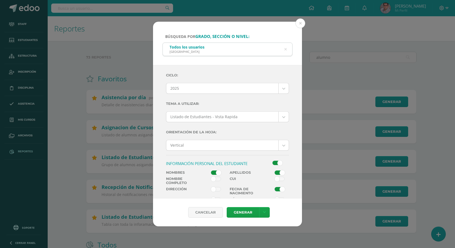
scroll to position [257, 0]
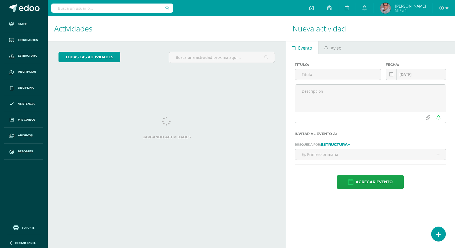
click at [455, 10] on div at bounding box center [444, 8] width 22 height 16
click at [446, 7] on icon at bounding box center [447, 8] width 3 height 5
click at [435, 38] on span "Configuración del Colegio" at bounding box center [420, 36] width 46 height 5
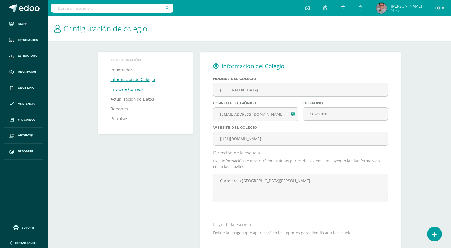
click at [130, 90] on link "Envío de Correos" at bounding box center [127, 90] width 33 height 10
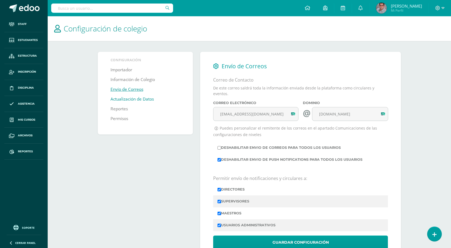
click at [141, 101] on link "Actualización de Datos" at bounding box center [132, 99] width 43 height 10
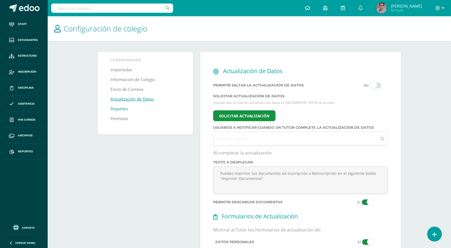
click at [119, 108] on link "Reportes" at bounding box center [119, 109] width 17 height 10
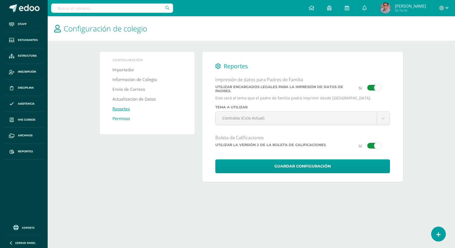
click at [113, 120] on link "Permisos" at bounding box center [122, 119] width 18 height 10
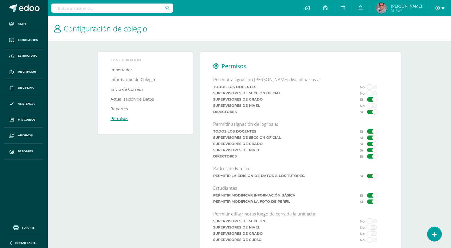
click at [442, 7] on icon at bounding box center [443, 8] width 3 height 5
click at [412, 29] on span "Configuración" at bounding box center [405, 29] width 25 height 5
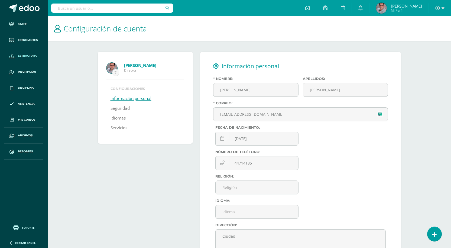
click at [27, 57] on span "Estructura" at bounding box center [27, 56] width 19 height 4
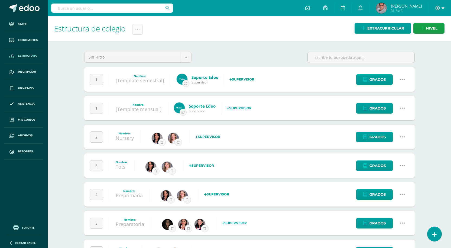
click at [142, 31] on link at bounding box center [137, 29] width 11 height 11
click at [221, 38] on h1 "Estructura de colegio" at bounding box center [249, 28] width 391 height 25
click at [140, 28] on icon at bounding box center [137, 29] width 5 height 5
click at [126, 43] on link "Administración de Ciclos" at bounding box center [125, 46] width 60 height 13
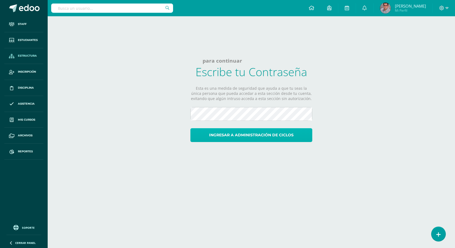
click at [227, 135] on button "Ingresar a administración de ciclos" at bounding box center [252, 135] width 122 height 14
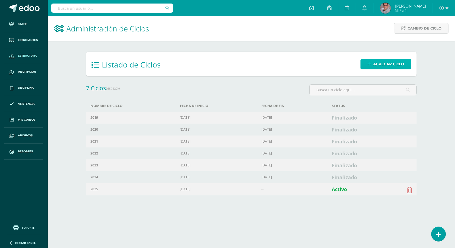
click at [374, 67] on span "Agregar ciclo" at bounding box center [389, 64] width 31 height 10
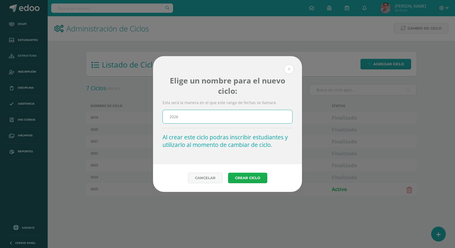
type input "2026"
click at [253, 179] on button "Crear Ciclo" at bounding box center [247, 178] width 39 height 11
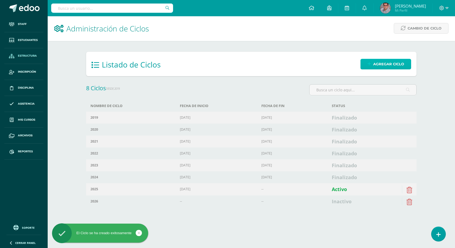
click at [367, 61] on link "Agregar ciclo" at bounding box center [386, 64] width 51 height 11
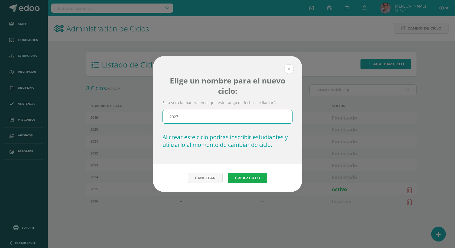
type input "2027"
click at [249, 180] on button "Crear Ciclo" at bounding box center [247, 178] width 39 height 11
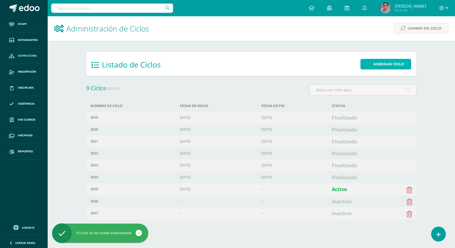
drag, startPoint x: 0, startPoint y: 0, endPoint x: 378, endPoint y: 65, distance: 383.6
click at [378, 65] on span "Agregar ciclo" at bounding box center [389, 64] width 31 height 10
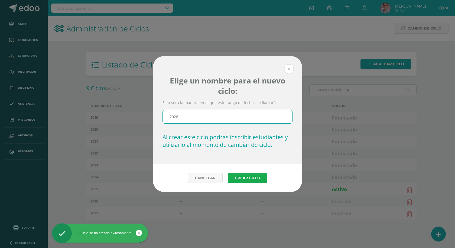
type input "2028"
click at [239, 179] on button "Crear Ciclo" at bounding box center [247, 178] width 39 height 11
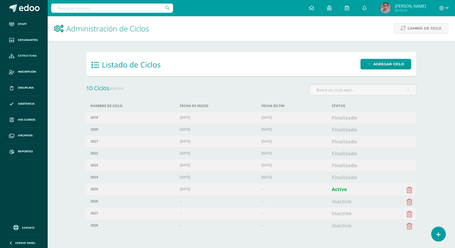
click at [279, 16] on div "Configuración Configuración del Colegio Cerrar sesión [PERSON_NAME] Mi Perfil A…" at bounding box center [252, 8] width 408 height 16
